Goal: Information Seeking & Learning: Learn about a topic

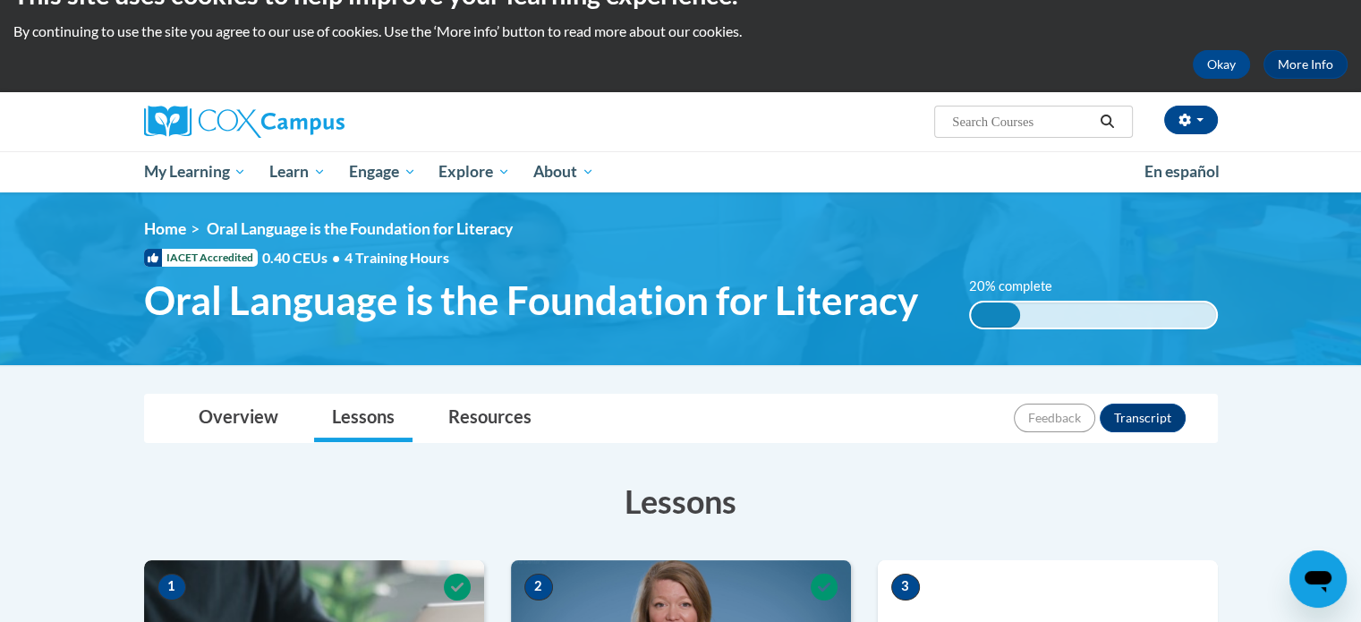
scroll to position [31, 0]
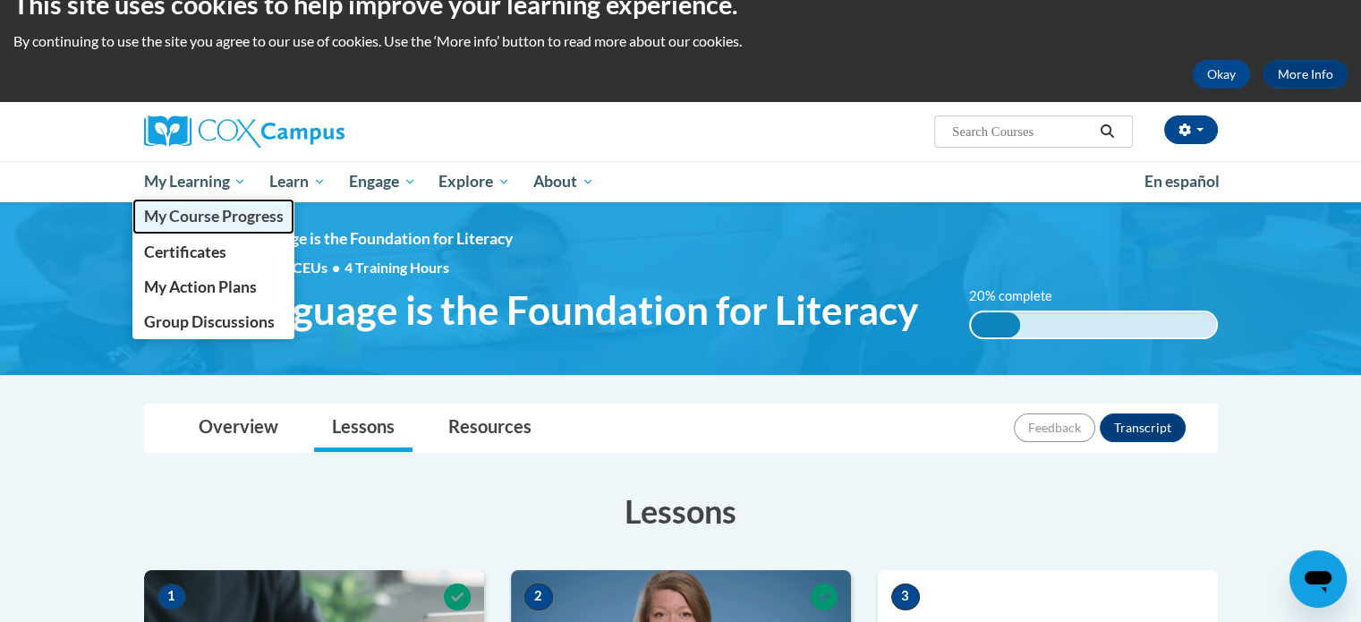
click at [221, 219] on span "My Course Progress" at bounding box center [213, 216] width 140 height 19
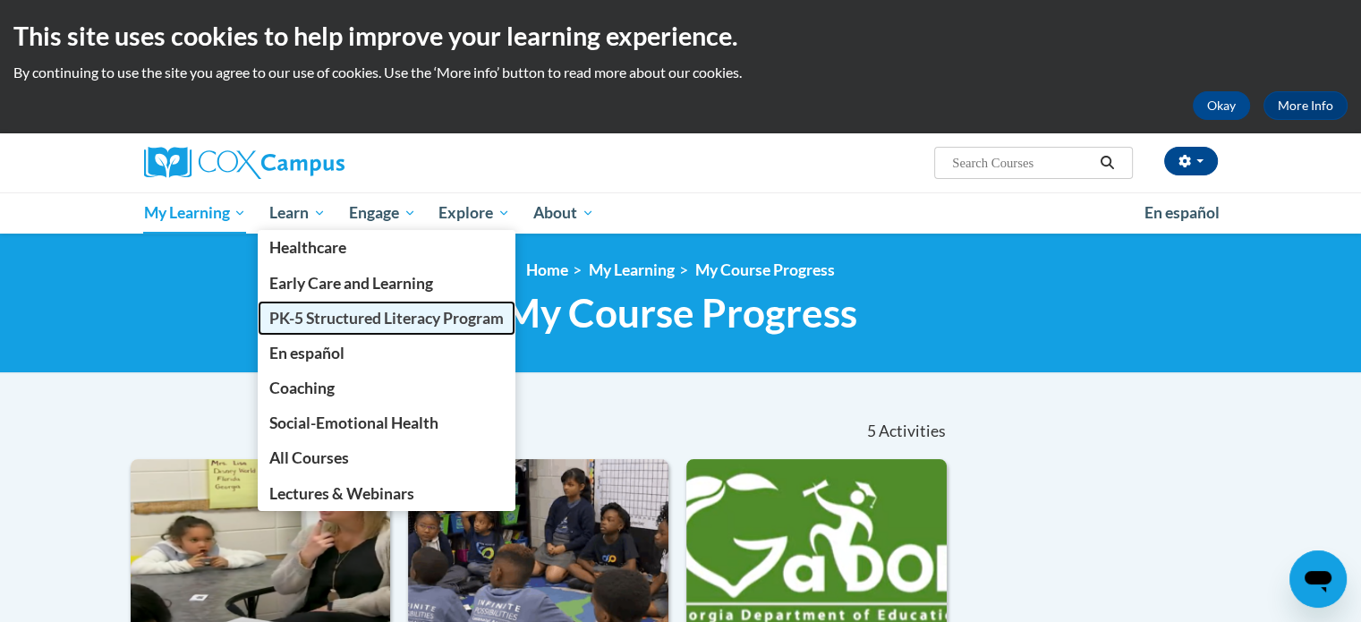
click at [361, 327] on span "PK-5 Structured Literacy Program" at bounding box center [386, 318] width 234 height 19
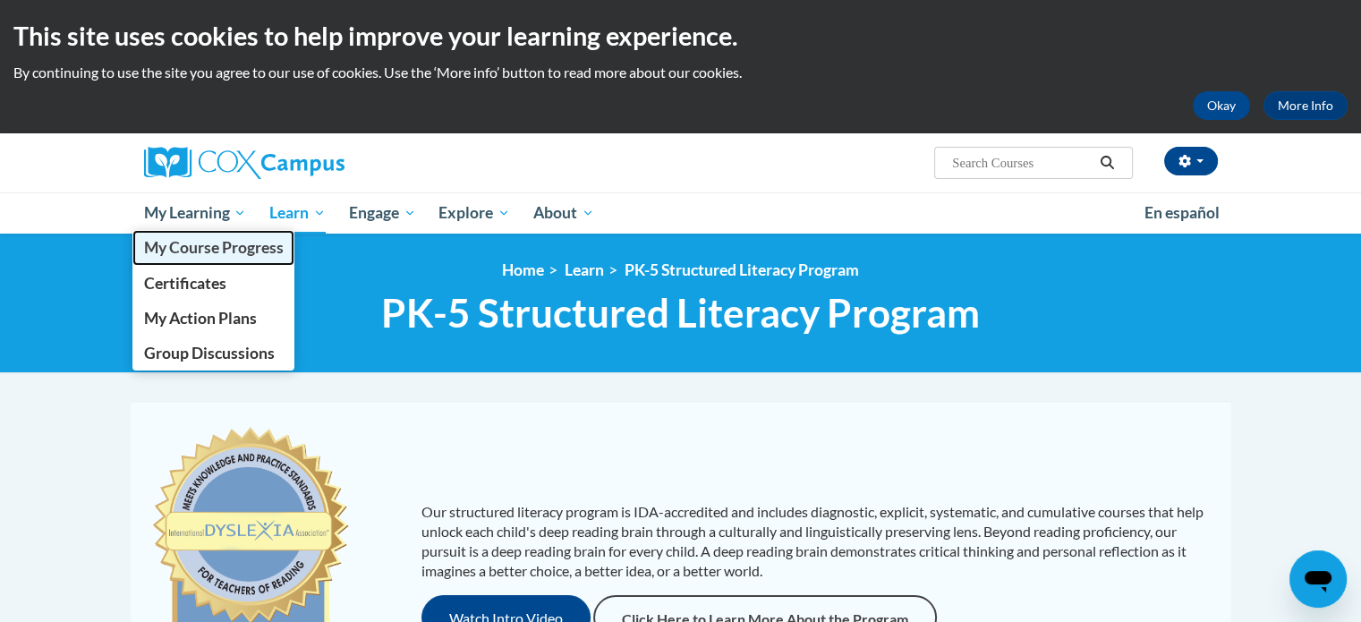
click at [234, 252] on span "My Course Progress" at bounding box center [213, 247] width 140 height 19
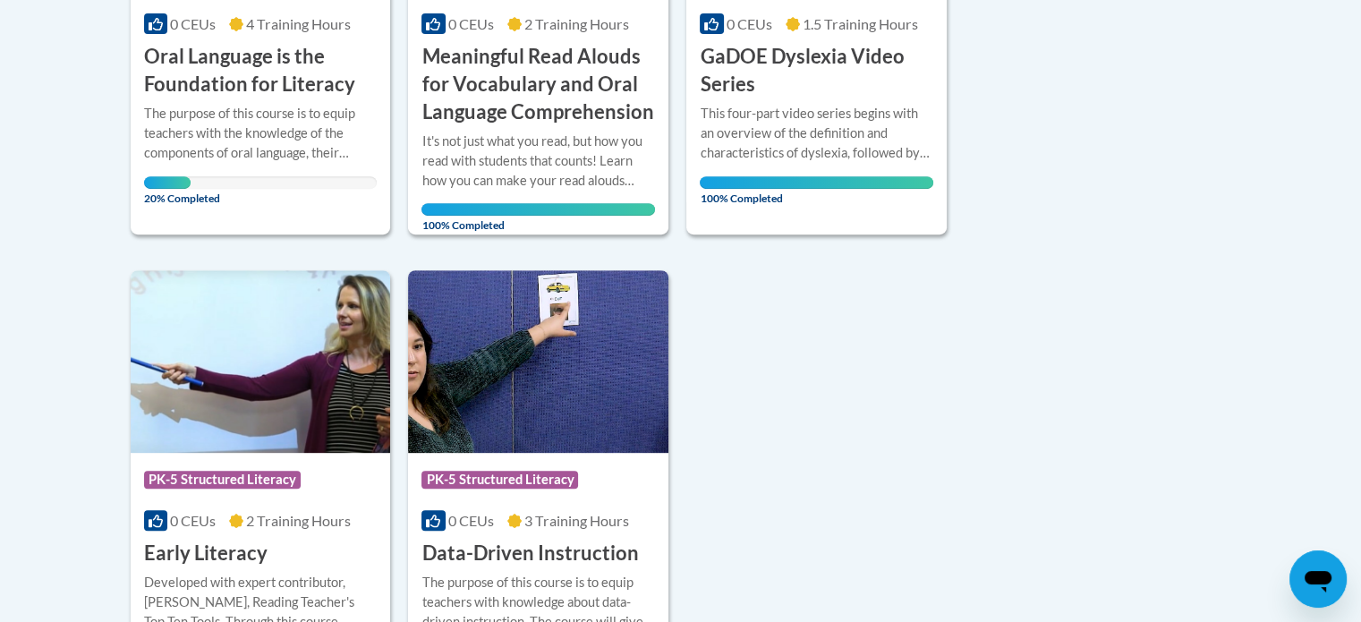
scroll to position [684, 0]
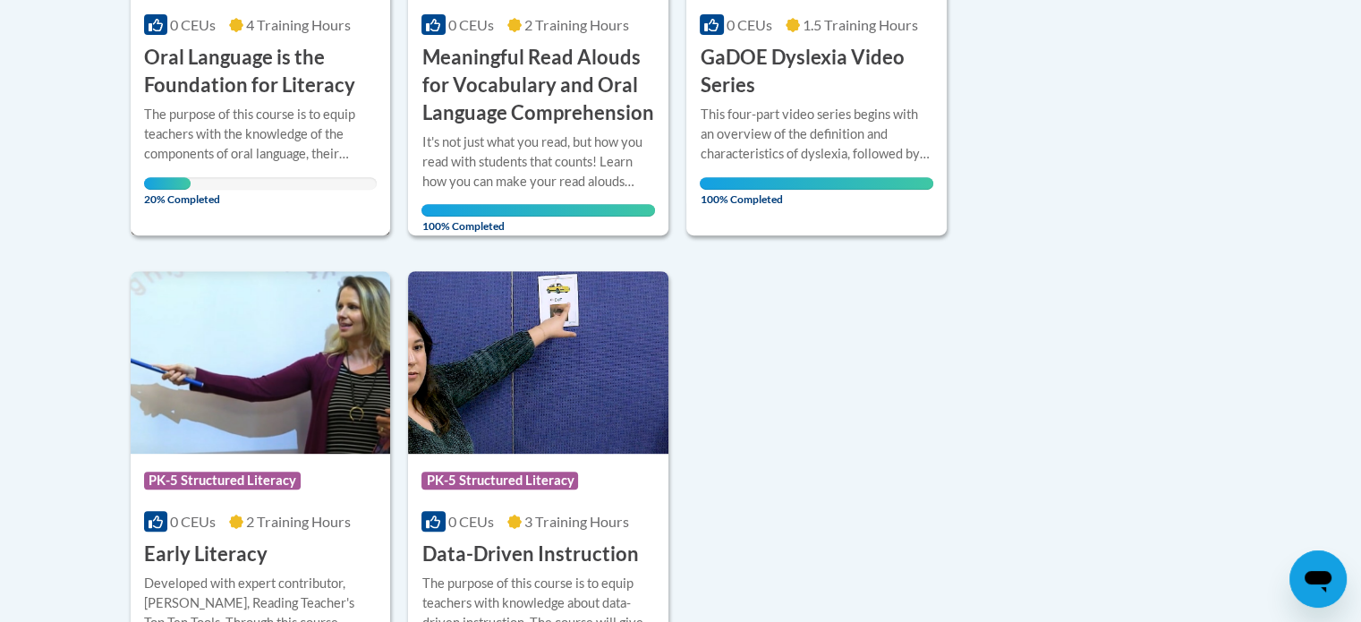
click at [265, 190] on div "20% Completed" at bounding box center [261, 183] width 234 height 13
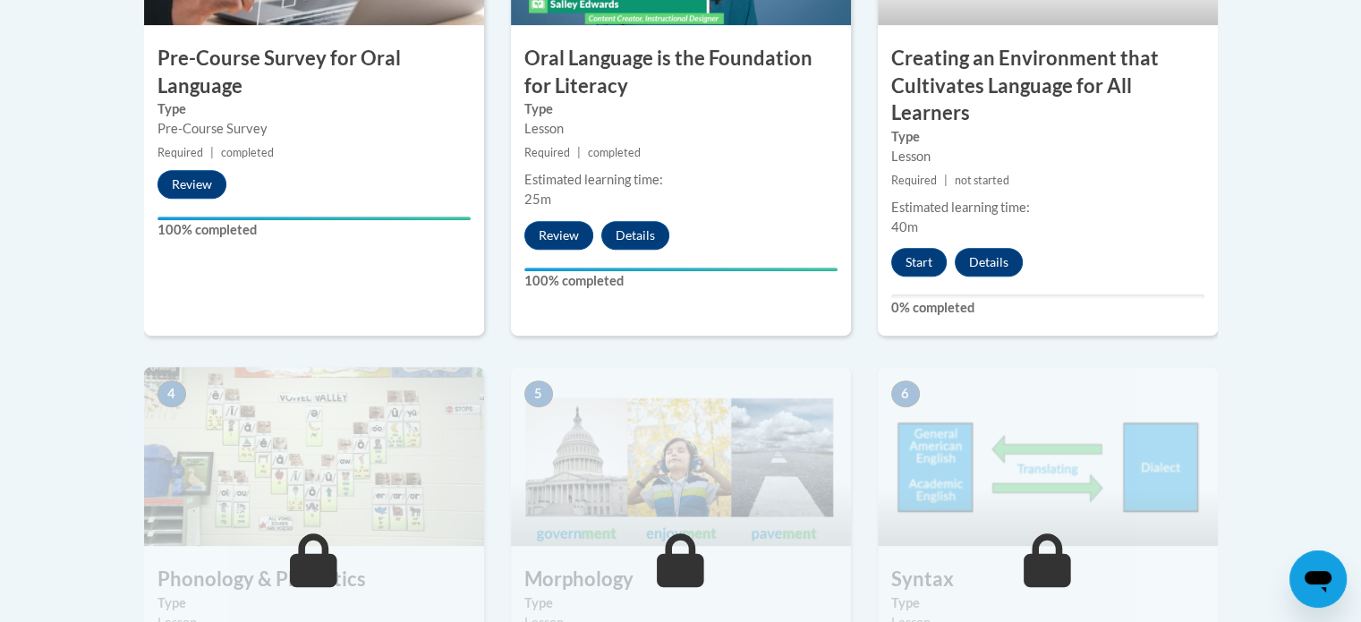
scroll to position [757, 0]
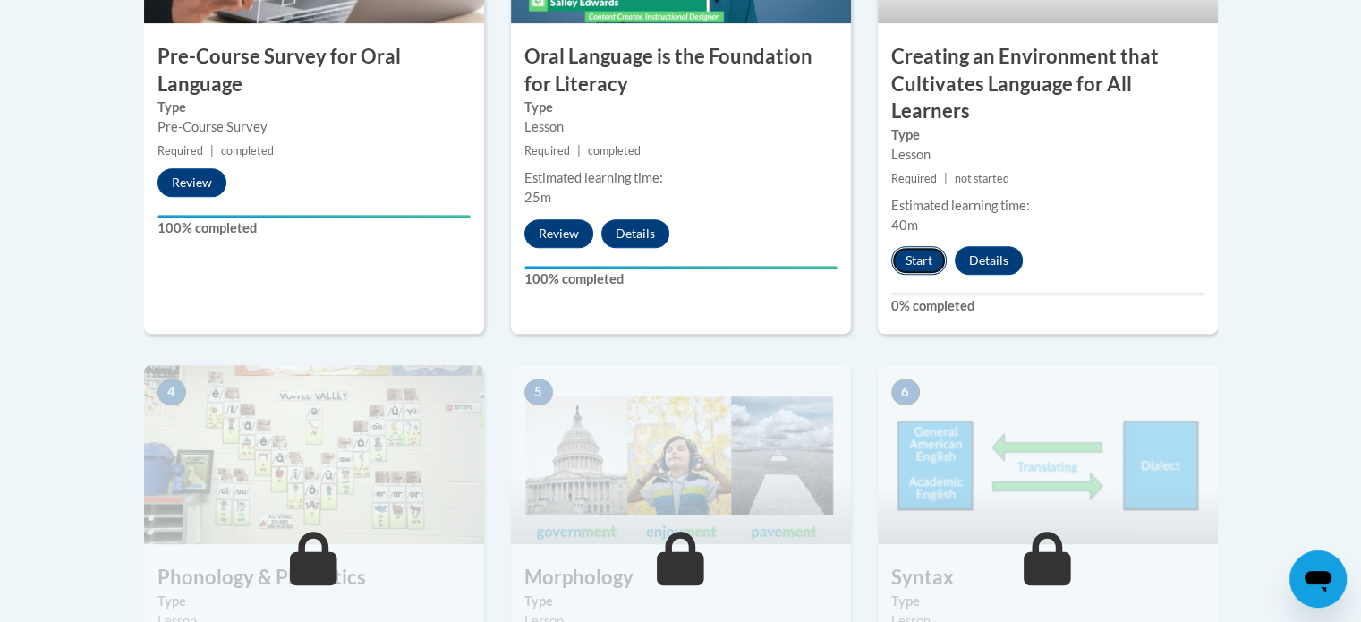
click at [913, 275] on button "Start" at bounding box center [918, 260] width 55 height 29
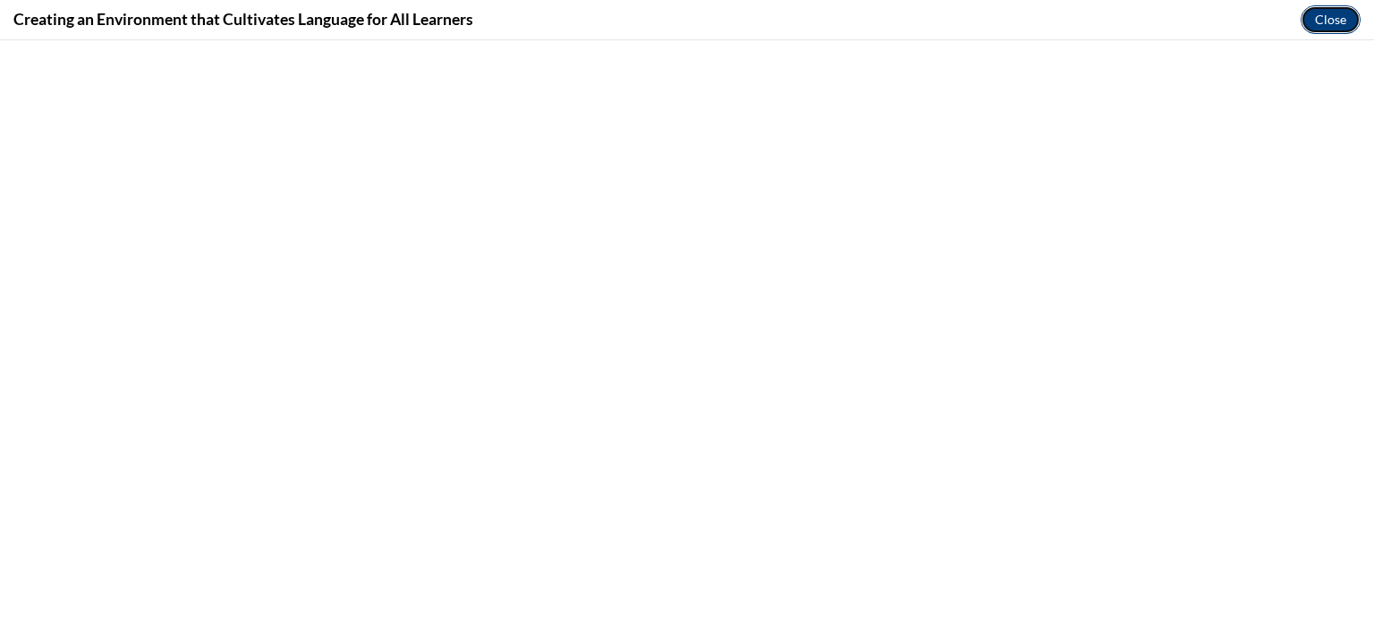
click at [1330, 19] on button "Close" at bounding box center [1331, 19] width 60 height 29
